Goal: Information Seeking & Learning: Learn about a topic

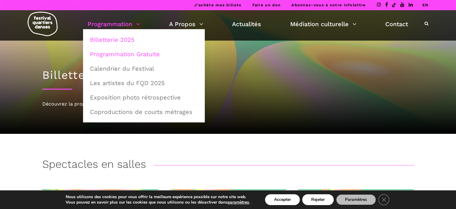
click at [128, 56] on link "Programmation Gratuite" at bounding box center [143, 54] width 115 height 14
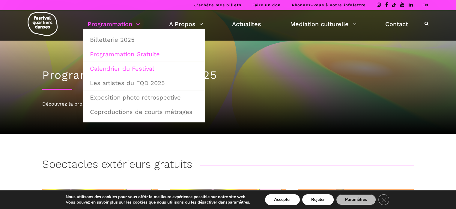
click at [118, 71] on link "Calendrier du Festival" at bounding box center [143, 69] width 115 height 14
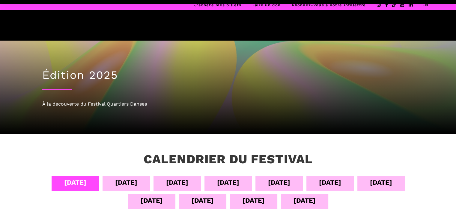
scroll to position [128, 0]
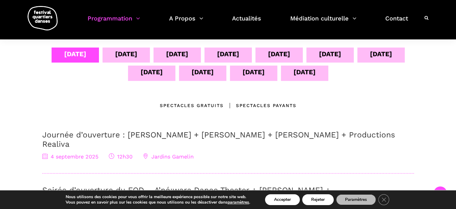
click at [256, 70] on div "13 sept" at bounding box center [254, 72] width 22 height 11
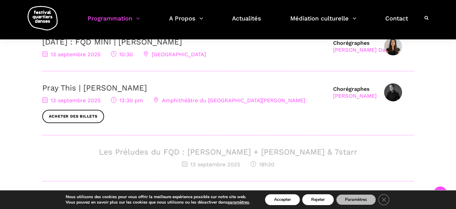
scroll to position [221, 0]
click at [150, 153] on h3 "Les Préludes du FQD : Daniela Jezerinac + Charles Brecard & 7starr" at bounding box center [228, 151] width 372 height 9
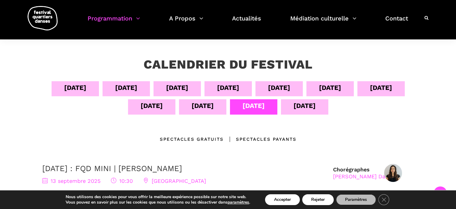
scroll to position [94, 0]
click at [210, 141] on div "Spectacles gratuits" at bounding box center [192, 139] width 64 height 7
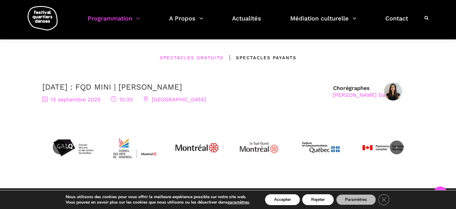
scroll to position [112, 0]
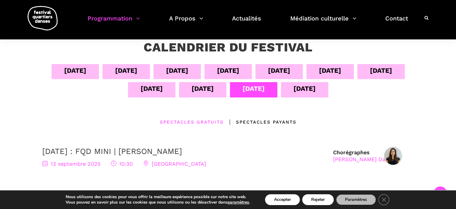
click at [253, 121] on div "Spectacles Payants" at bounding box center [260, 121] width 73 height 7
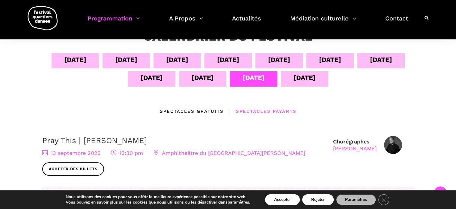
scroll to position [122, 0]
click at [200, 84] on div "12 sept" at bounding box center [202, 78] width 47 height 15
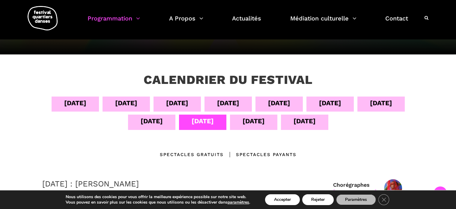
scroll to position [0, 0]
